Goal: Task Accomplishment & Management: Manage account settings

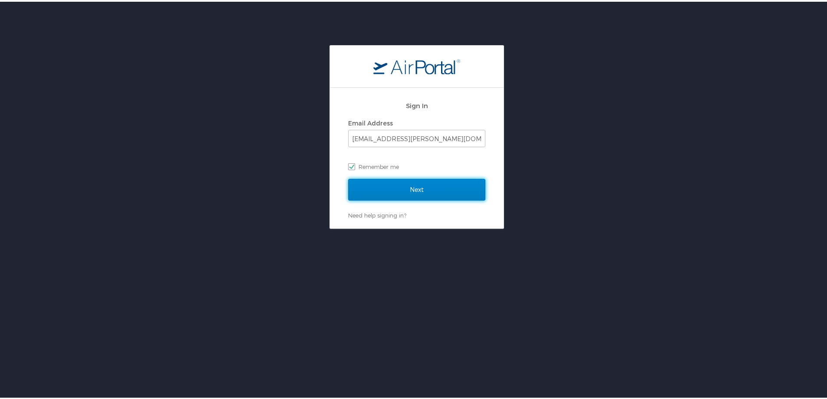
click at [424, 187] on input "Next" at bounding box center [416, 188] width 137 height 22
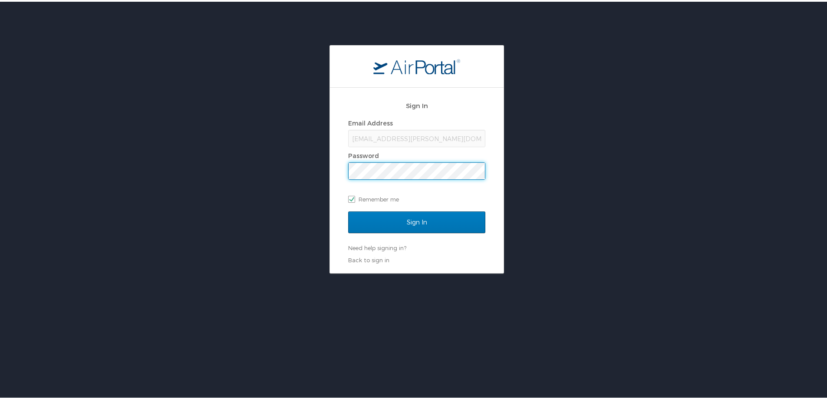
click at [348, 210] on input "Sign In" at bounding box center [416, 221] width 137 height 22
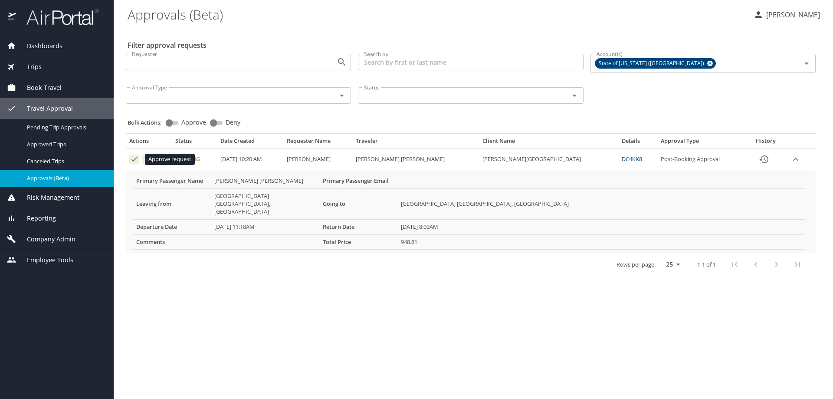
click at [133, 161] on icon "Approval table" at bounding box center [134, 159] width 8 height 8
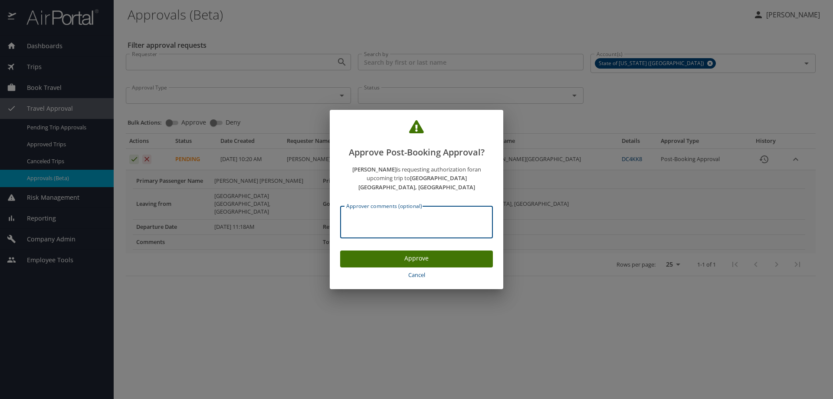
click at [371, 218] on textarea "Approver comments (optional)" at bounding box center [416, 222] width 141 height 16
drag, startPoint x: 444, startPoint y: 216, endPoint x: 301, endPoint y: 217, distance: 142.7
click at [301, 217] on div "Approve Post-Booking Approval? JUSTIN HOFFMAN is requesting authorization for a…" at bounding box center [416, 199] width 833 height 399
type textarea "P2601240 Justin Hoffman"
click at [437, 255] on span "Approve" at bounding box center [416, 258] width 139 height 11
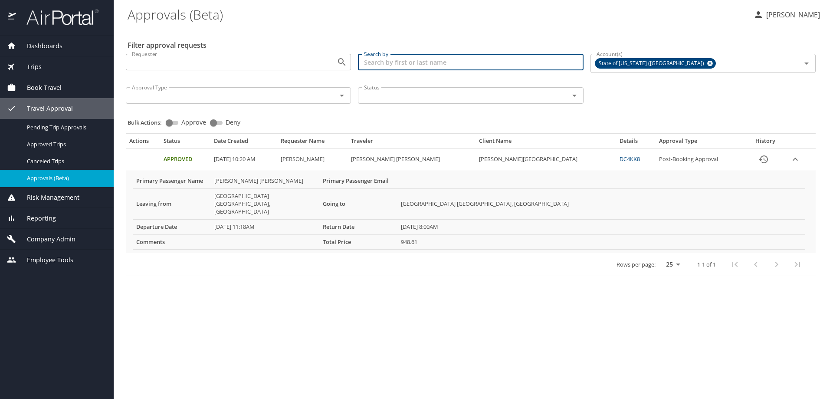
click at [410, 69] on input "Search by" at bounding box center [470, 62] width 225 height 16
type input "[PERSON_NAME]"
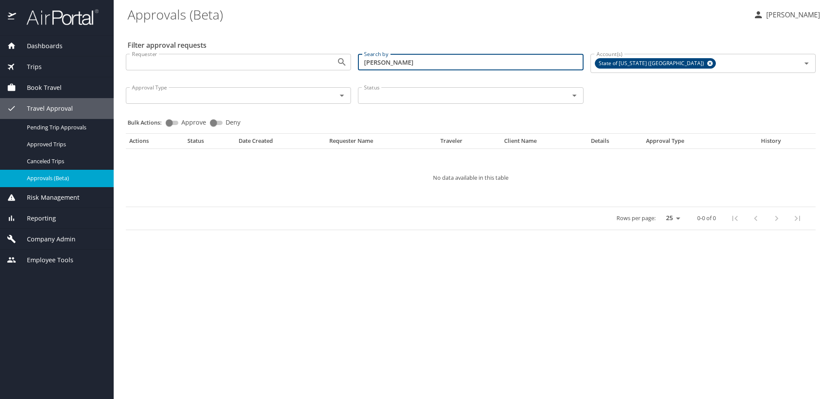
drag, startPoint x: 407, startPoint y: 56, endPoint x: 341, endPoint y: 63, distance: 65.9
click at [341, 63] on div "Requester Requester Search by [PERSON_NAME] Search by Account(s) State of [US_S…" at bounding box center [470, 78] width 697 height 62
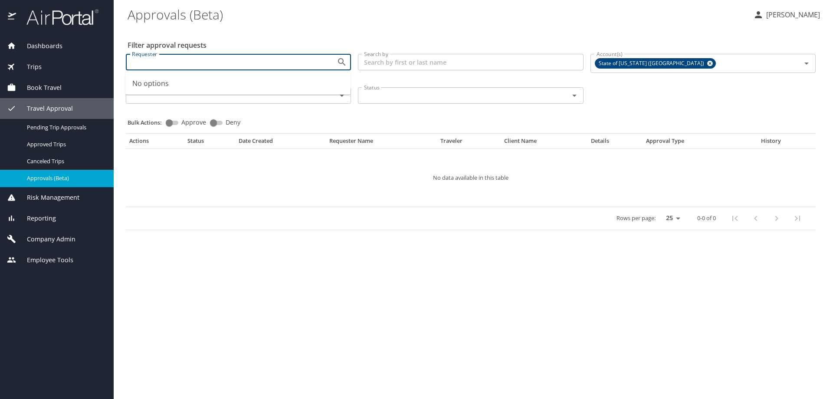
click at [191, 66] on input "Requester" at bounding box center [225, 61] width 194 height 11
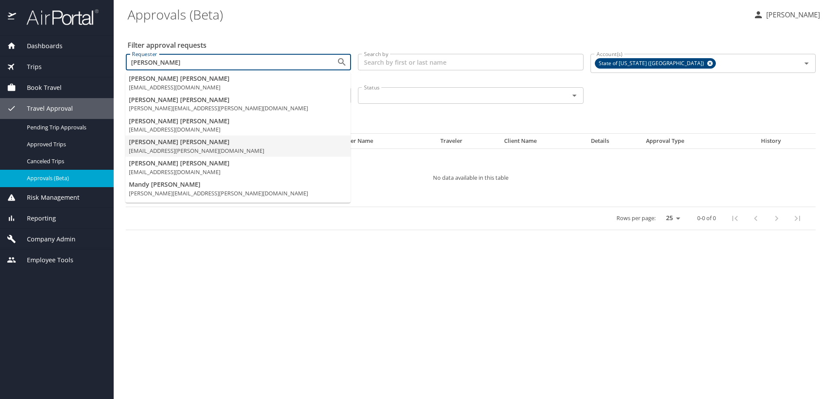
click at [152, 145] on span "JUSTIN HOFFMAN" at bounding box center [236, 142] width 215 height 10
type input "jhoffman@mcneese.edu"
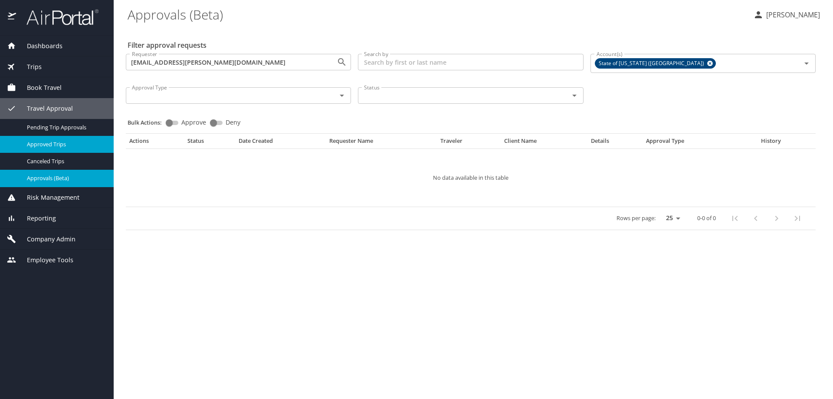
click at [32, 147] on span "Approved Trips" at bounding box center [65, 144] width 76 height 8
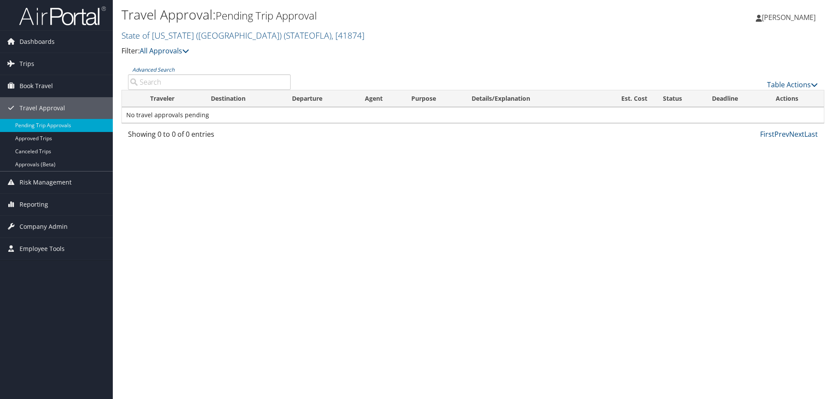
click at [161, 82] on input "Advanced Search" at bounding box center [209, 82] width 163 height 16
click at [50, 138] on link "Approved Trips" at bounding box center [56, 138] width 113 height 13
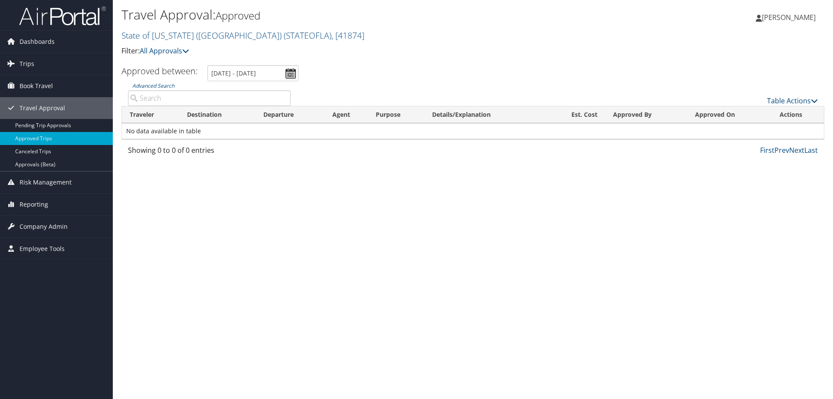
click at [160, 100] on input "Advanced Search" at bounding box center [209, 98] width 163 height 16
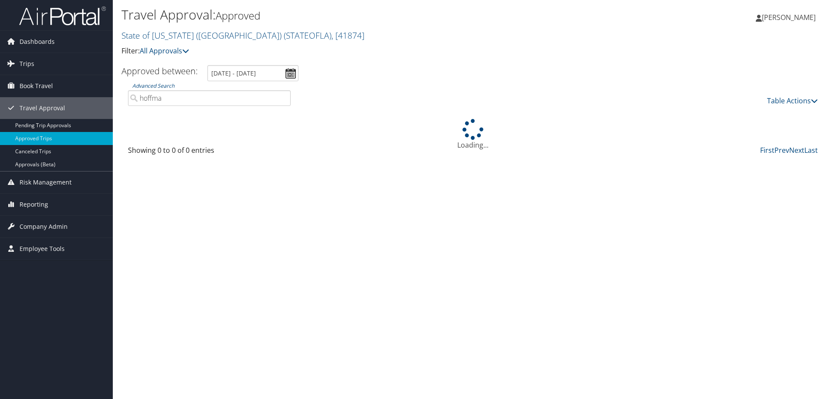
type input "[PERSON_NAME]"
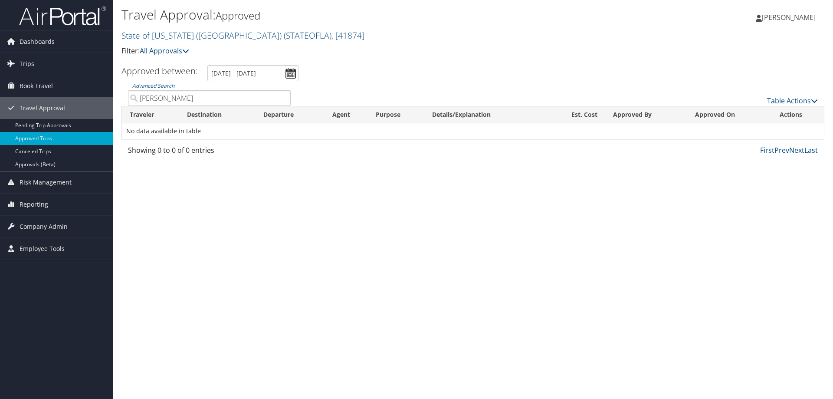
click at [282, 96] on input "[PERSON_NAME]" at bounding box center [209, 98] width 163 height 16
click at [26, 64] on span "Trips" at bounding box center [27, 64] width 15 height 22
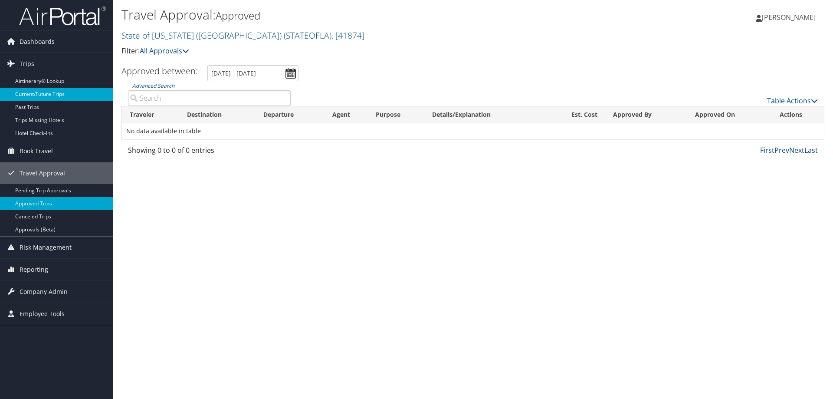
click at [40, 95] on link "Current/Future Trips" at bounding box center [56, 94] width 113 height 13
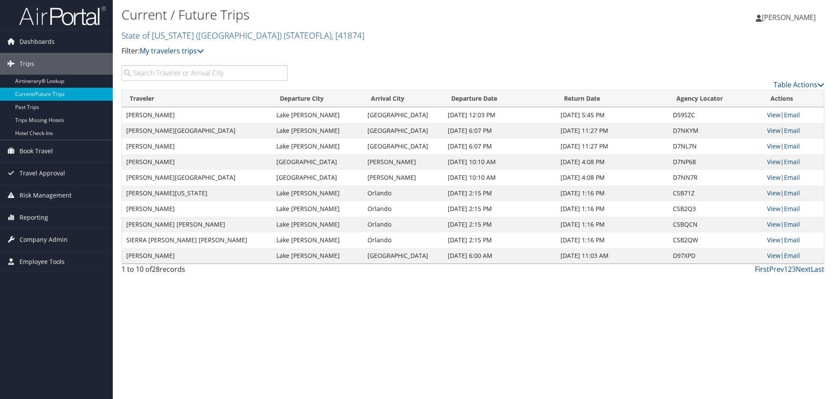
click at [175, 70] on input "search" at bounding box center [204, 73] width 166 height 16
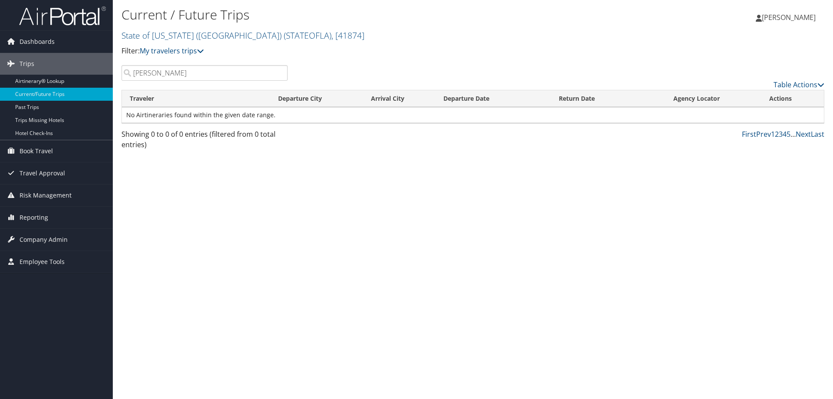
type input "[PERSON_NAME]"
